Goal: Information Seeking & Learning: Check status

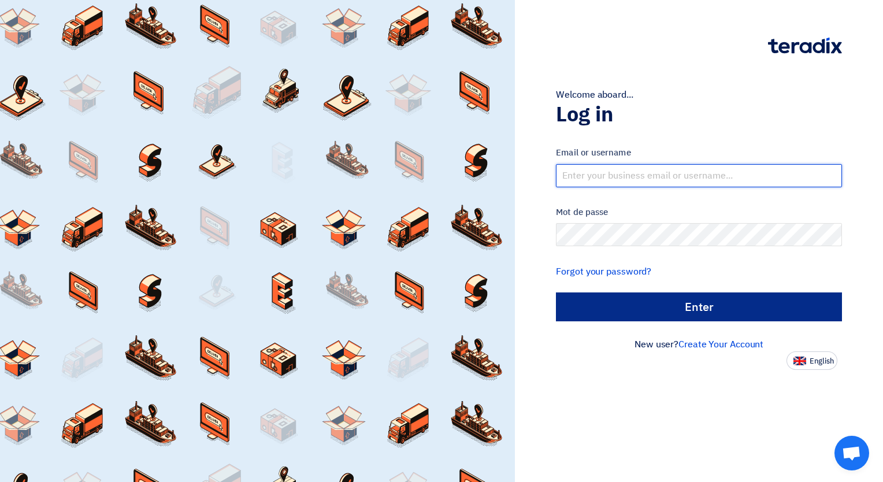
type input "[PERSON_NAME][EMAIL_ADDRESS][DOMAIN_NAME]"
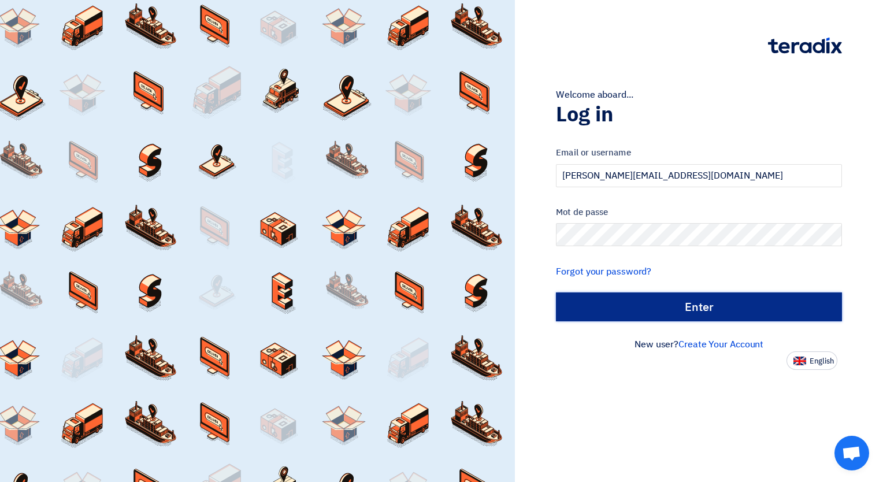
click at [668, 311] on input "الدخول" at bounding box center [699, 306] width 286 height 29
type input "Sign in"
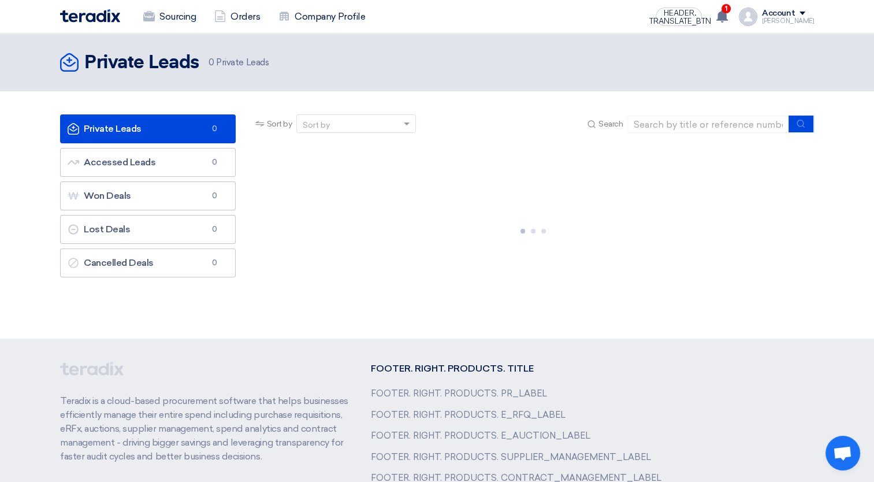
click at [171, 137] on link "Private Leads Private Leads 0" at bounding box center [148, 128] width 176 height 29
click at [728, 15] on use at bounding box center [722, 16] width 12 height 13
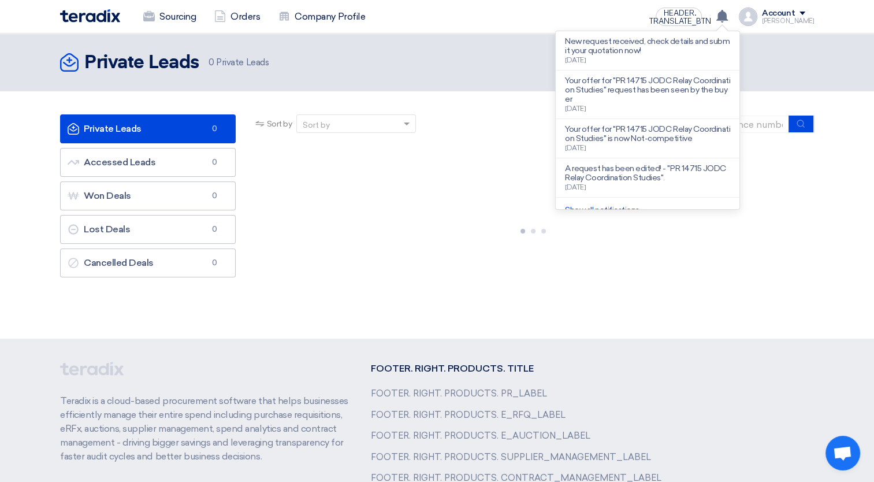
click at [414, 206] on div at bounding box center [533, 228] width 561 height 173
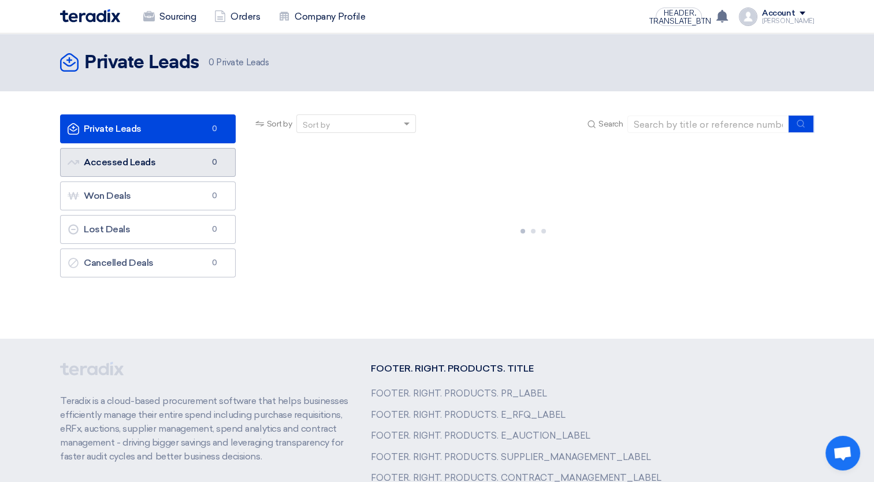
click at [168, 173] on link "Accessed Leads Accessed Leads 0" at bounding box center [148, 162] width 176 height 29
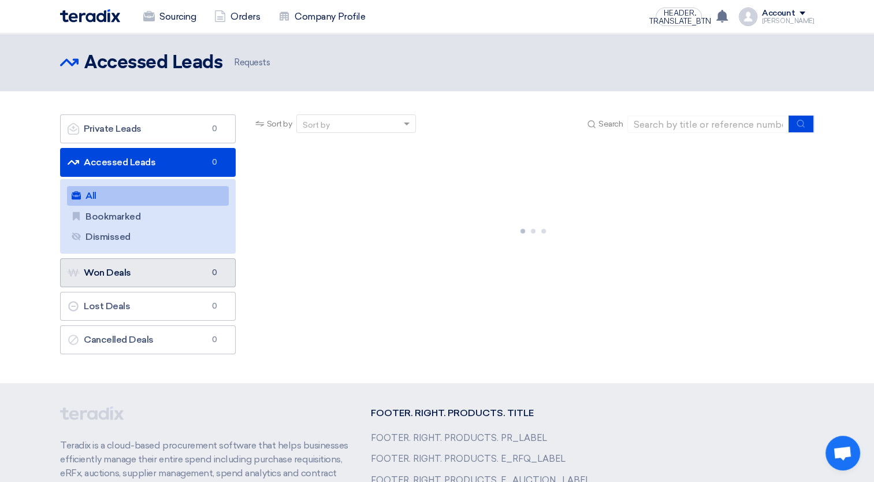
click at [111, 269] on font "Won Deals Won Deals" at bounding box center [100, 272] width 64 height 11
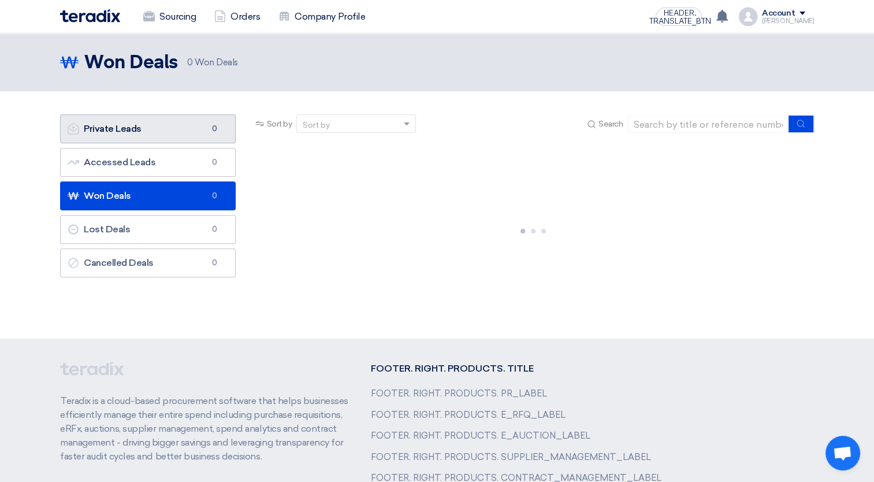
click at [139, 135] on link "Private Leads Private Leads 0" at bounding box center [148, 128] width 176 height 29
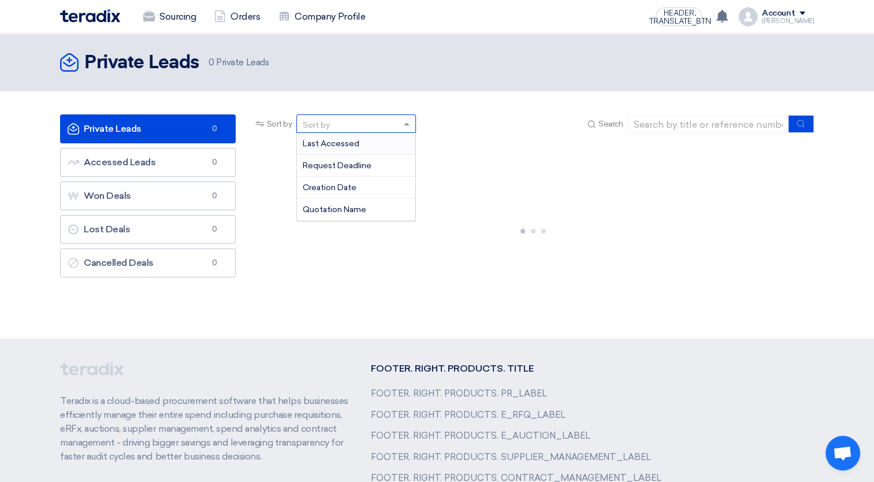
click at [384, 128] on div "Sort by" at bounding box center [349, 124] width 104 height 14
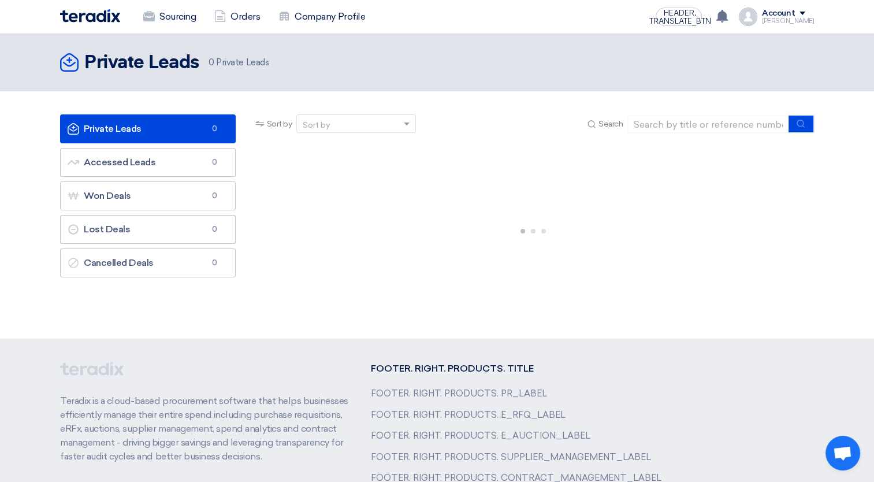
click at [384, 128] on div "Sort by" at bounding box center [349, 124] width 104 height 14
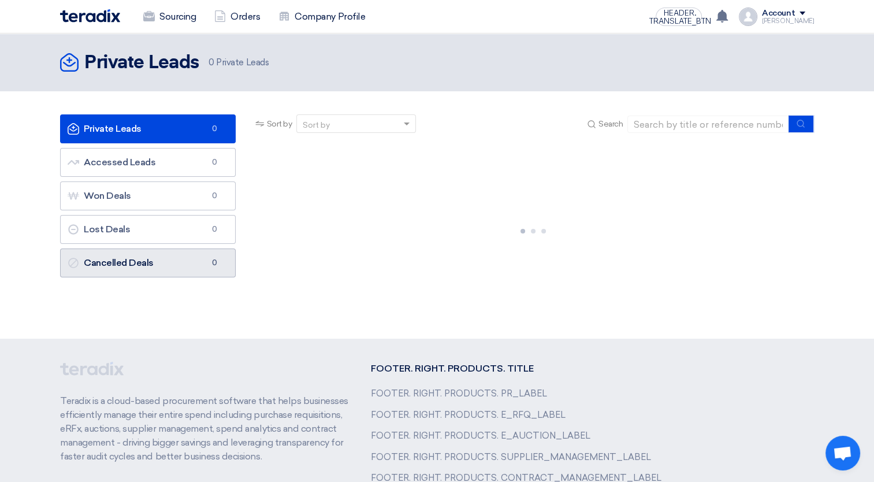
click at [143, 265] on font "Cancelled Deals Cancelled Deals" at bounding box center [111, 262] width 86 height 11
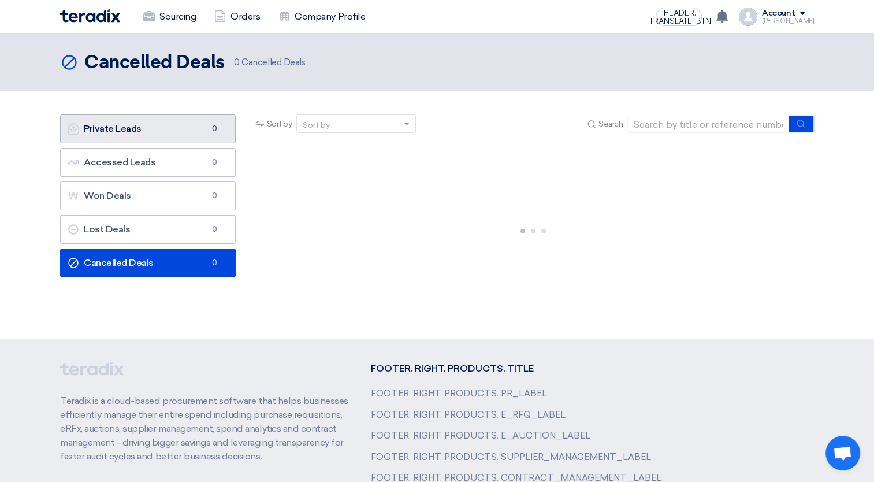
click at [139, 122] on link "Private Leads Private Leads 0" at bounding box center [148, 128] width 176 height 29
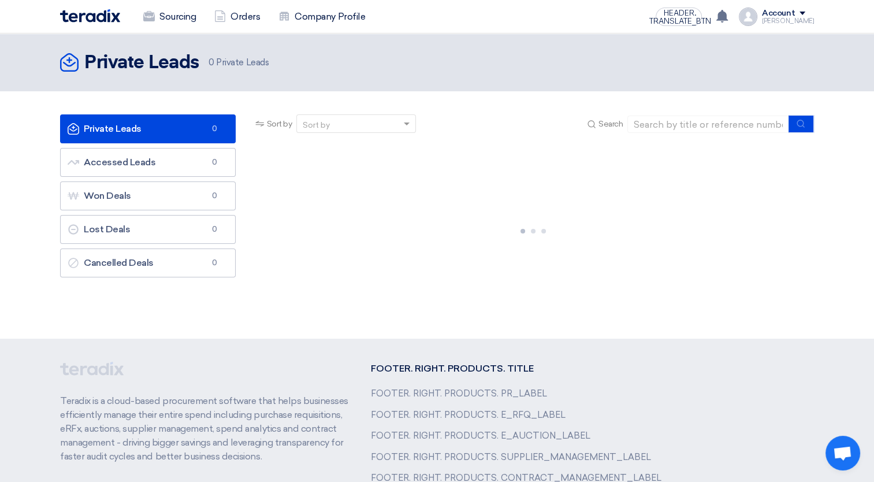
click at [596, 122] on div "Search" at bounding box center [699, 124] width 229 height 18
click at [651, 116] on input at bounding box center [708, 124] width 162 height 17
click at [652, 124] on input at bounding box center [708, 124] width 162 height 17
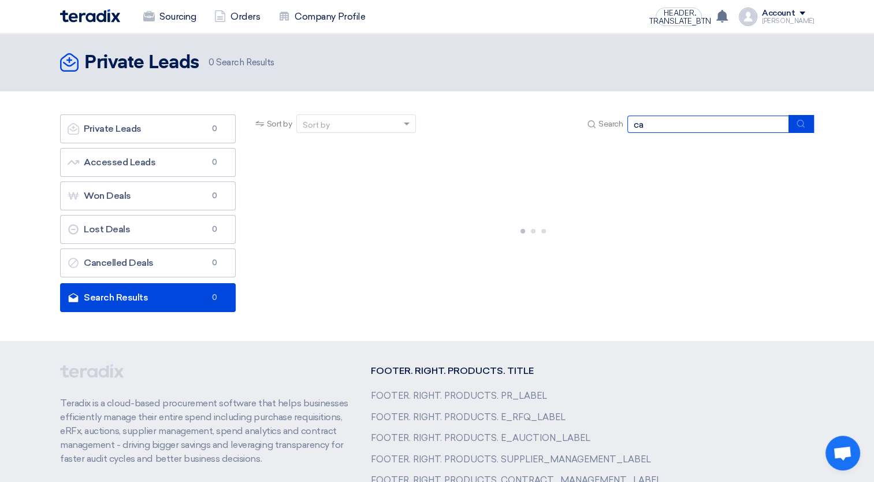
type input "c"
click at [513, 266] on div at bounding box center [533, 228] width 561 height 173
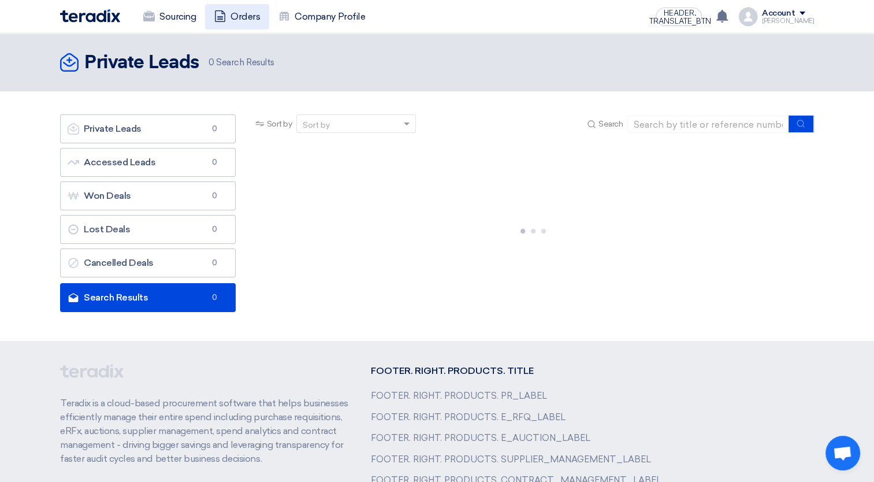
click at [233, 15] on font "Orders" at bounding box center [245, 17] width 29 height 14
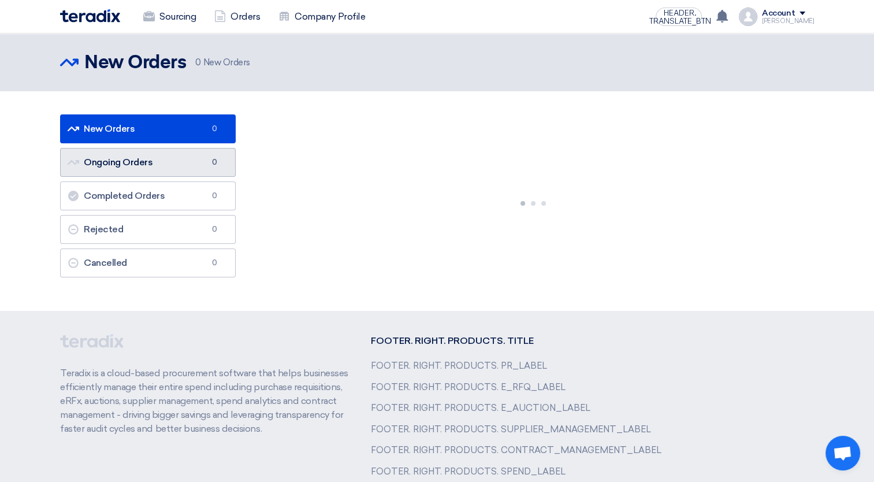
click at [168, 171] on link "Ongoing Orders Ongoing Orders 0" at bounding box center [148, 162] width 176 height 29
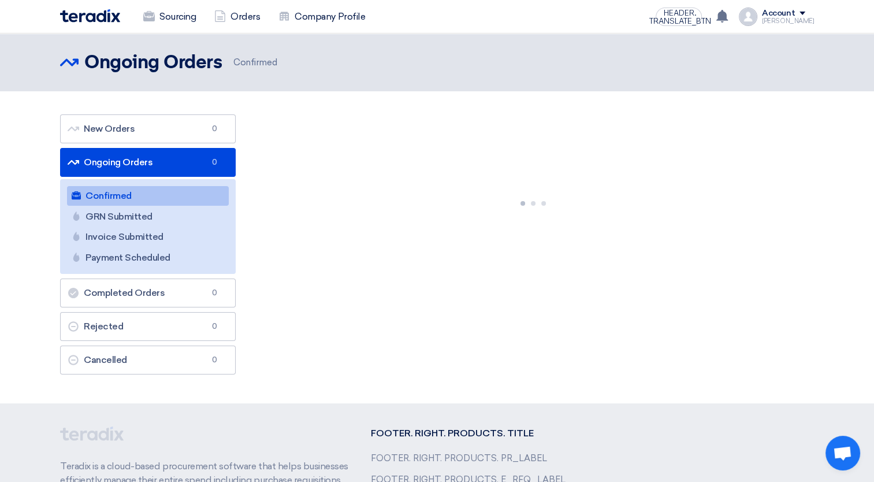
click at [328, 177] on div at bounding box center [533, 200] width 561 height 173
click at [181, 14] on font "Sourcing" at bounding box center [177, 17] width 36 height 14
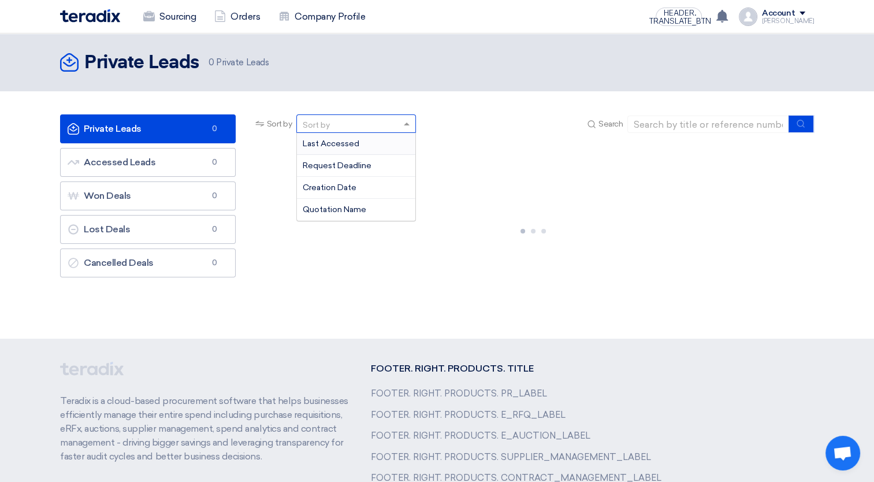
click at [365, 123] on div "Sort by" at bounding box center [349, 124] width 104 height 14
click at [361, 140] on div "Last Accessed" at bounding box center [356, 144] width 118 height 22
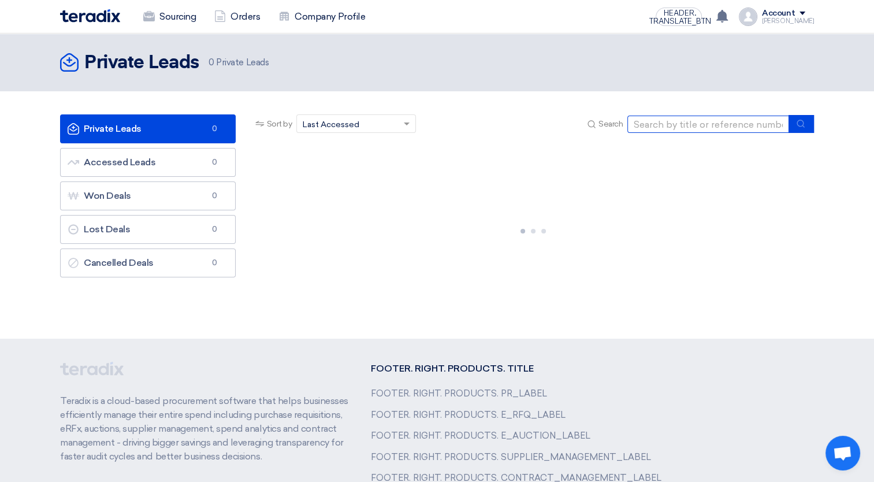
click at [672, 123] on input at bounding box center [708, 124] width 162 height 17
type input "71544"
